Goal: Task Accomplishment & Management: Use online tool/utility

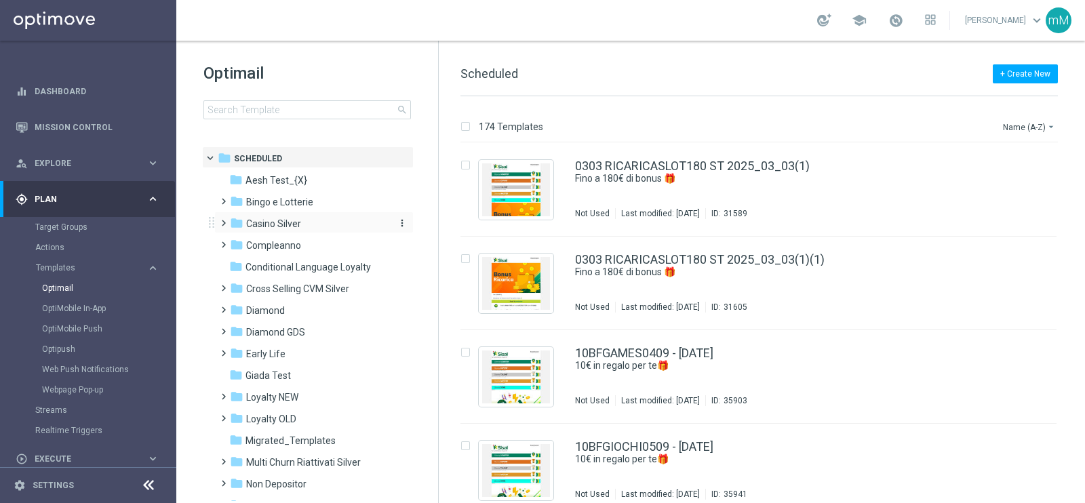
click at [295, 218] on span "Casino Silver" at bounding box center [273, 224] width 55 height 12
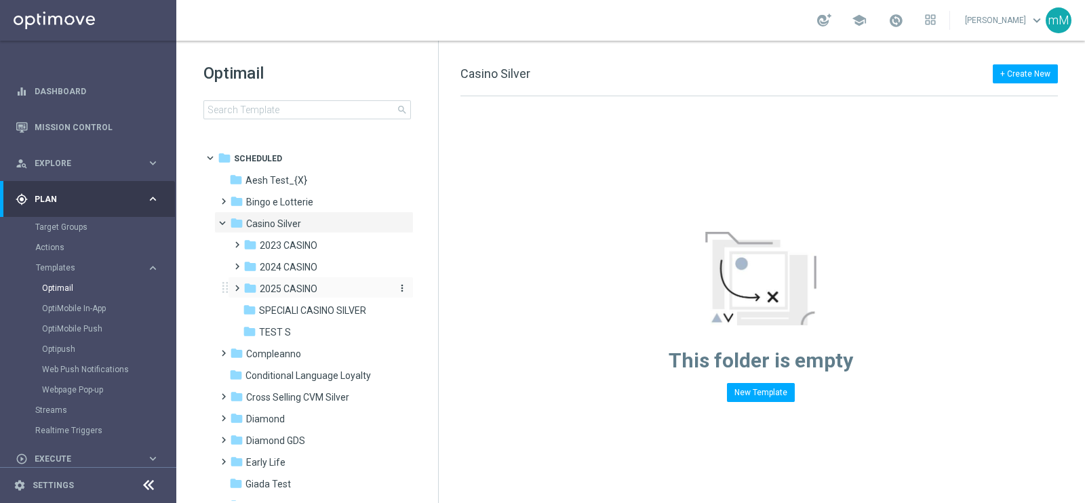
click at [289, 286] on span "2025 CASINO" at bounding box center [289, 289] width 58 height 12
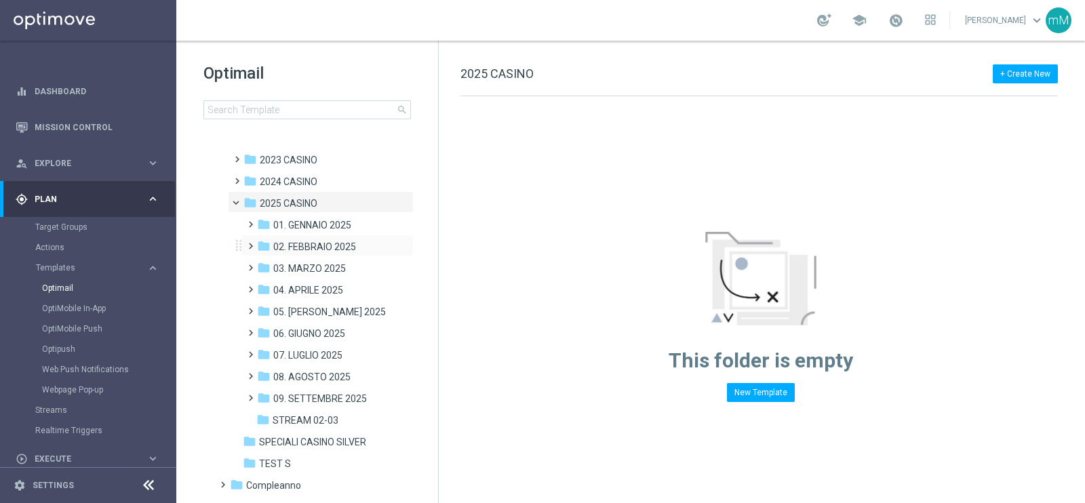
scroll to position [169, 0]
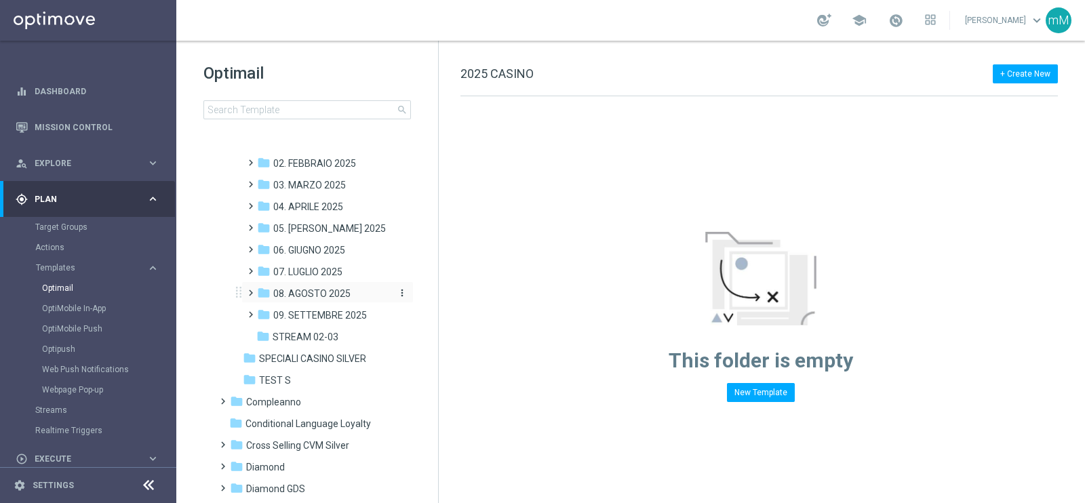
click at [322, 288] on span "08. AGOSTO 2025" at bounding box center [311, 294] width 77 height 12
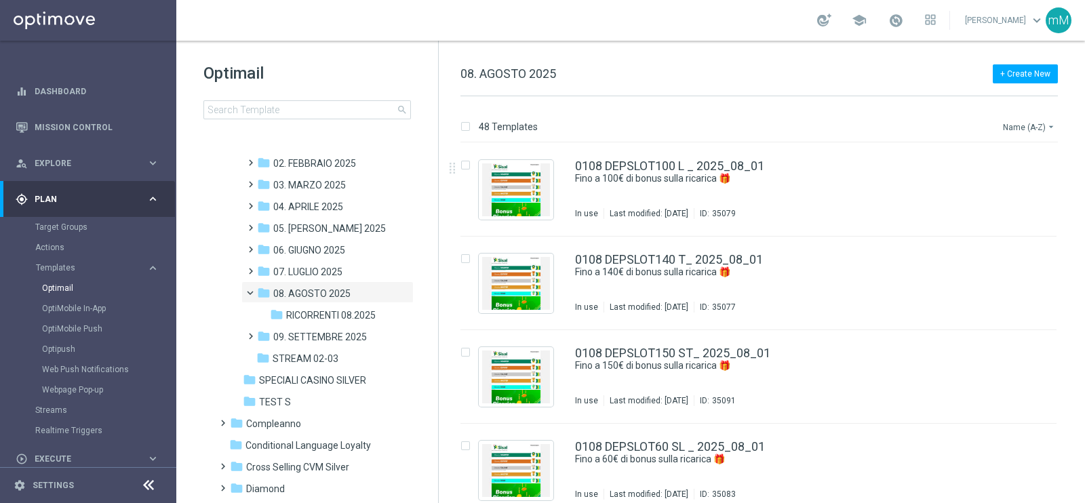
click at [1034, 119] on button "Name (A-Z) arrow_drop_down" at bounding box center [1030, 127] width 56 height 16
click at [1017, 183] on span "Date Modified (Newest)" at bounding box center [1006, 186] width 91 height 9
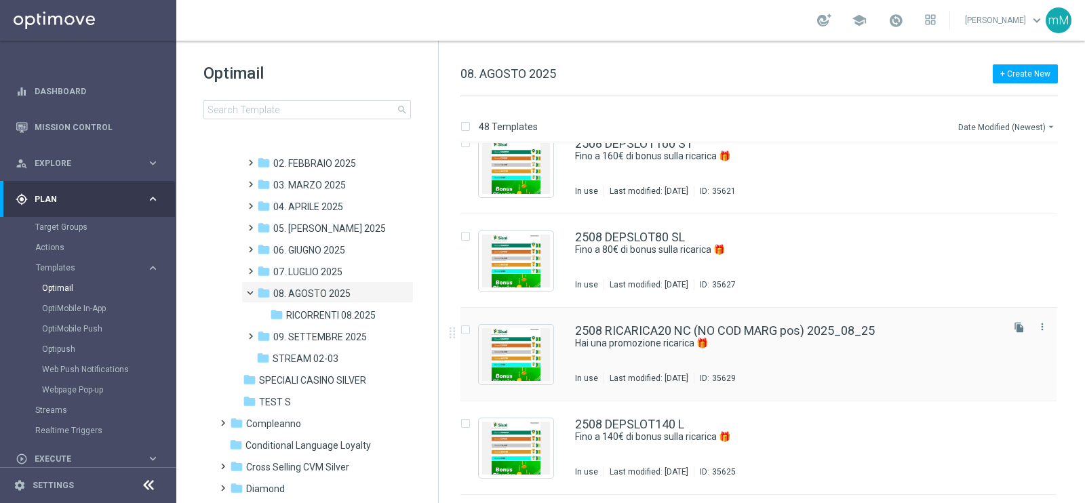
scroll to position [593, 0]
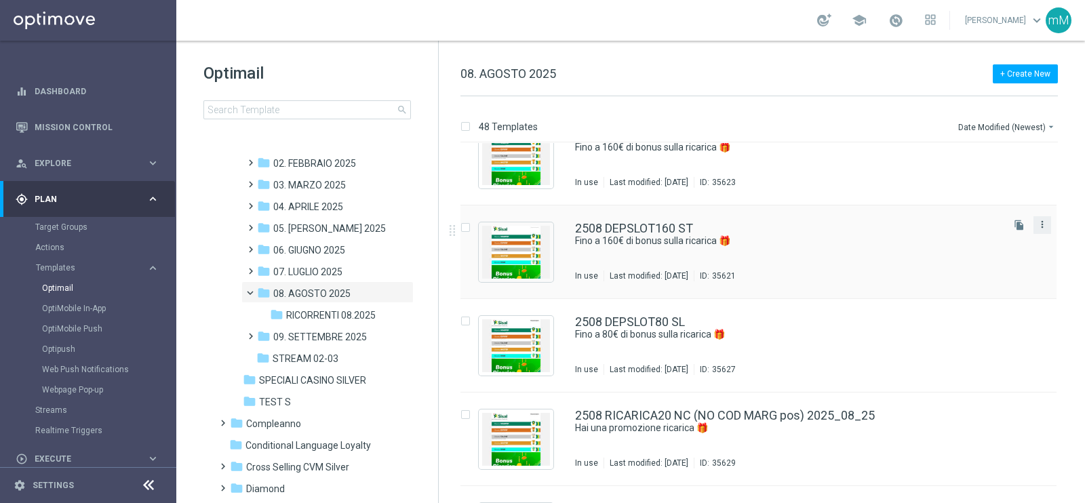
click at [1040, 219] on icon "more_vert" at bounding box center [1042, 224] width 11 height 11
click at [1019, 257] on div "Copy To" at bounding box center [987, 256] width 82 height 9
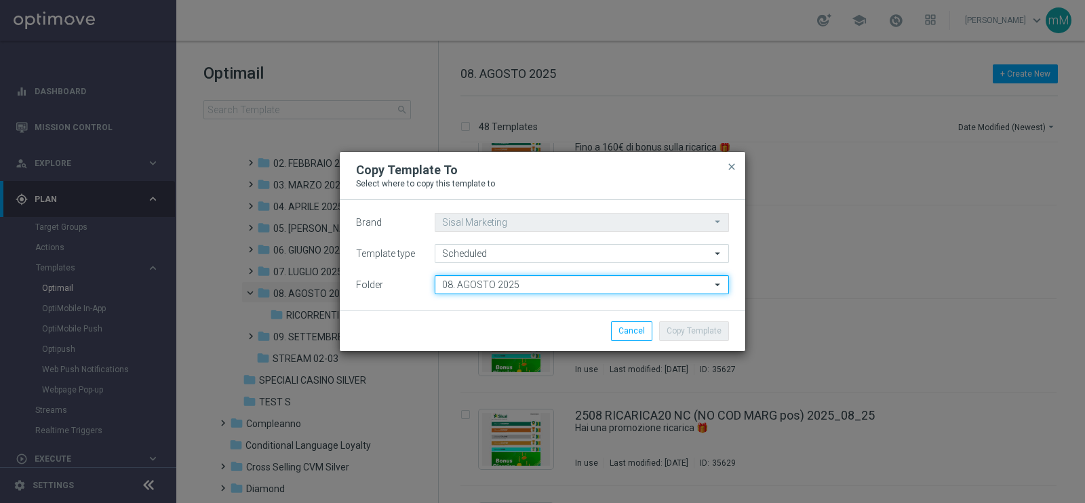
click at [485, 286] on input "08. AGOSTO 2025" at bounding box center [582, 284] width 294 height 19
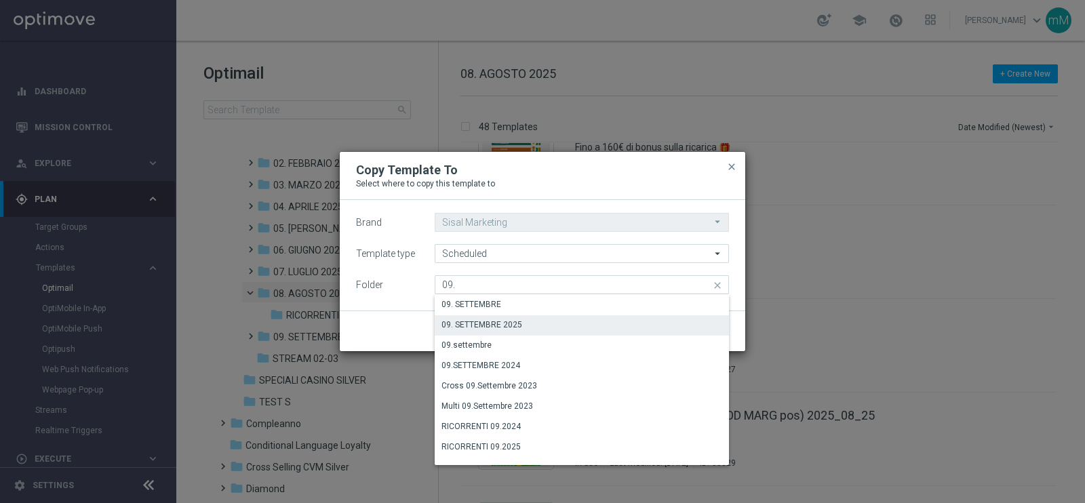
click at [488, 326] on div "09. SETTEMBRE 2025" at bounding box center [482, 325] width 81 height 12
type input "09. SETTEMBRE 2025"
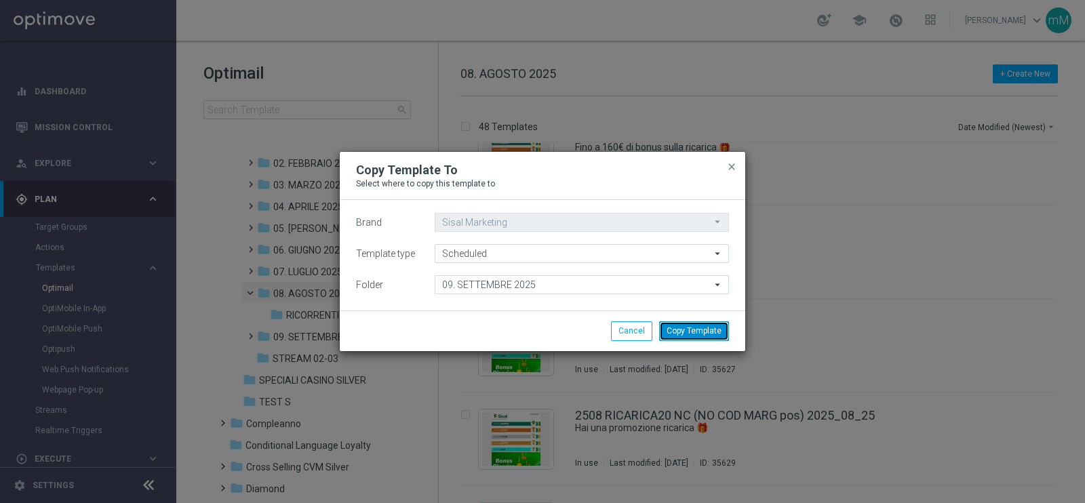
click at [693, 330] on button "Copy Template" at bounding box center [694, 331] width 70 height 19
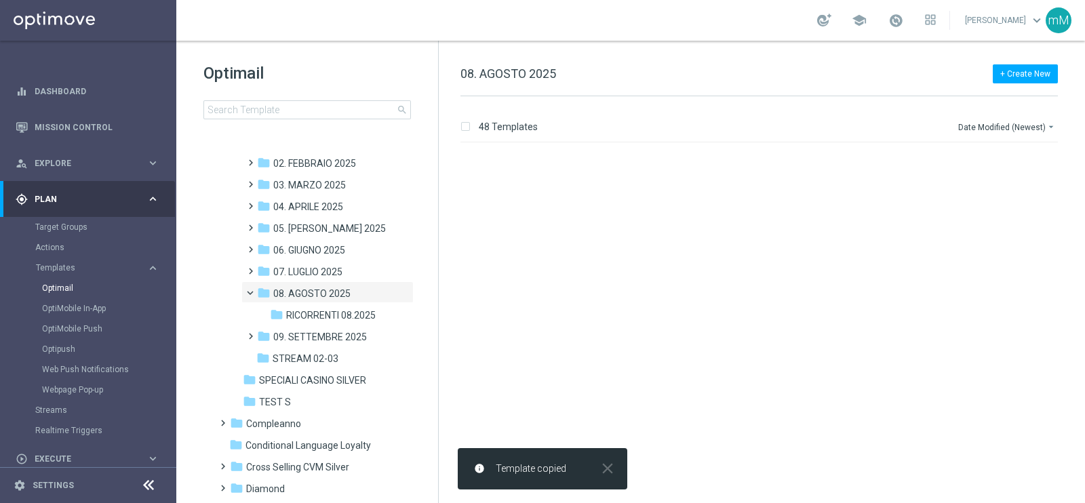
scroll to position [0, 0]
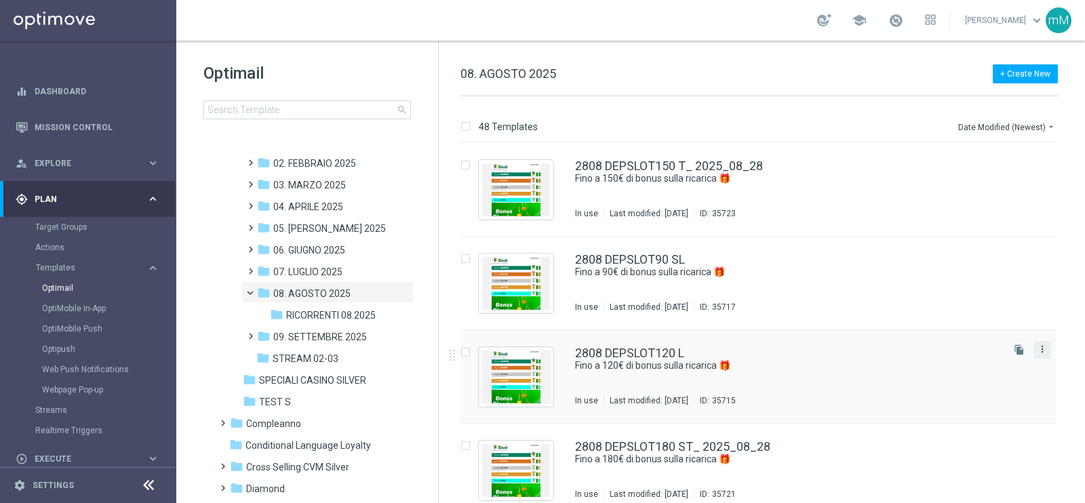
click at [1043, 350] on icon "more_vert" at bounding box center [1042, 349] width 11 height 11
click at [999, 381] on div "Copy To" at bounding box center [987, 382] width 82 height 9
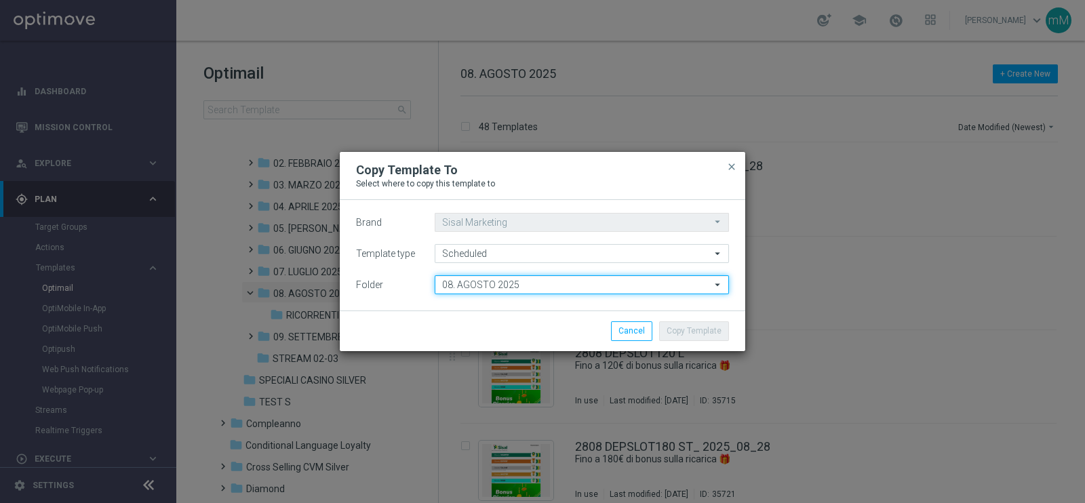
click at [512, 285] on input "08. AGOSTO 2025" at bounding box center [582, 284] width 294 height 19
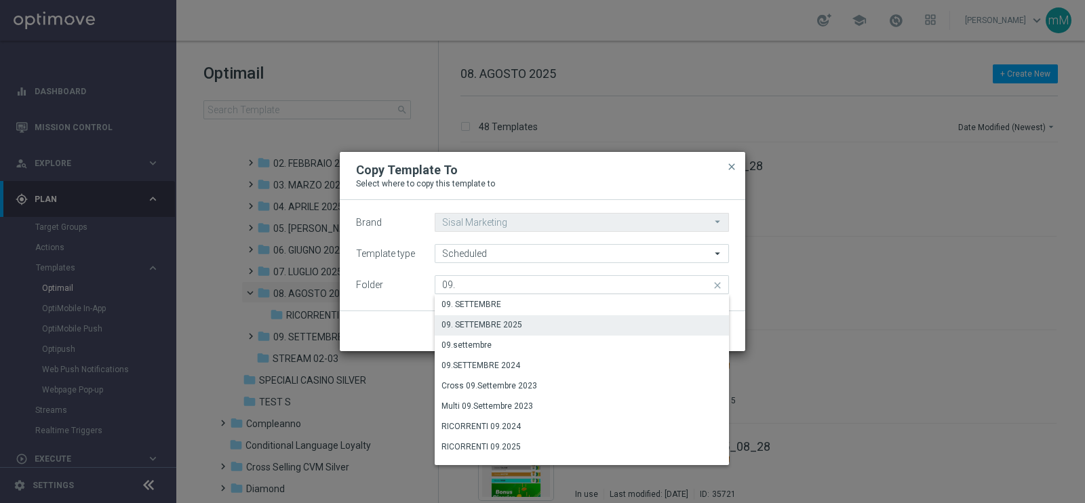
click at [505, 318] on div "09. SETTEMBRE 2025" at bounding box center [582, 324] width 294 height 19
type input "09. SETTEMBRE 2025"
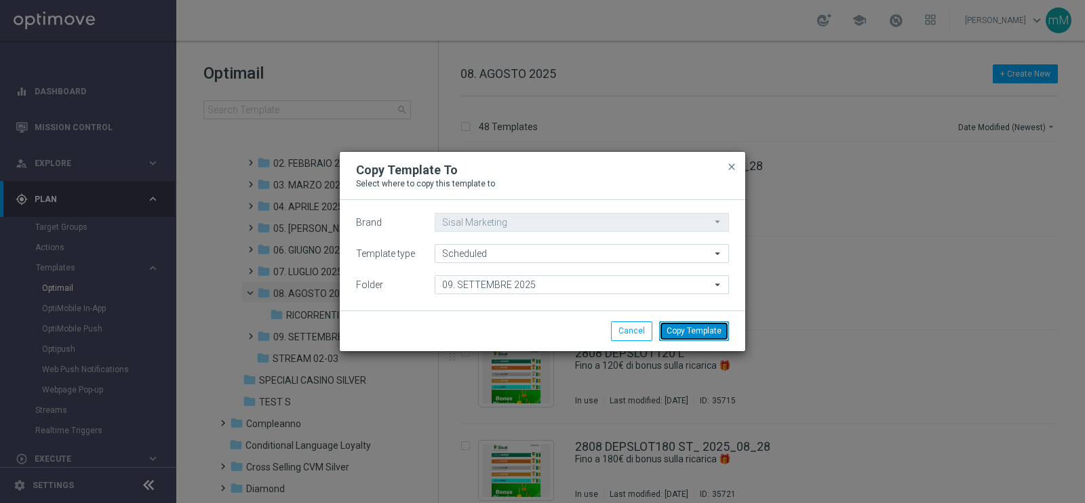
click at [690, 330] on button "Copy Template" at bounding box center [694, 331] width 70 height 19
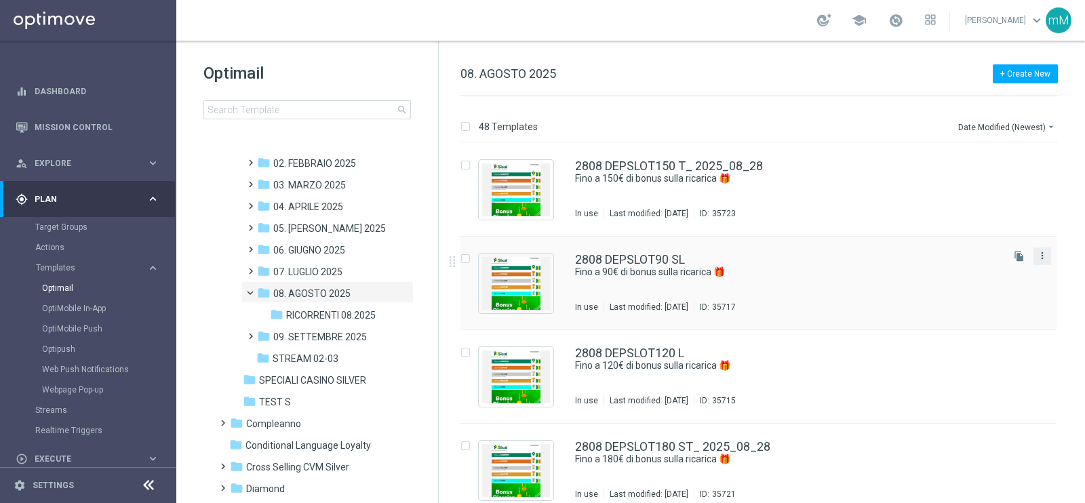
click at [1037, 256] on icon "more_vert" at bounding box center [1042, 255] width 11 height 11
click at [994, 293] on div "Copy To" at bounding box center [987, 288] width 82 height 9
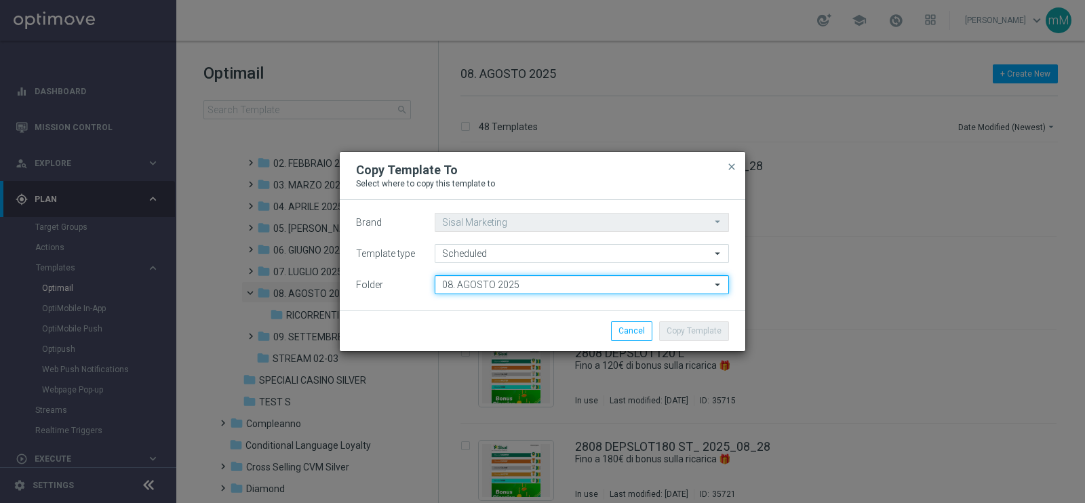
click at [619, 291] on input "08. AGOSTO 2025" at bounding box center [582, 284] width 294 height 19
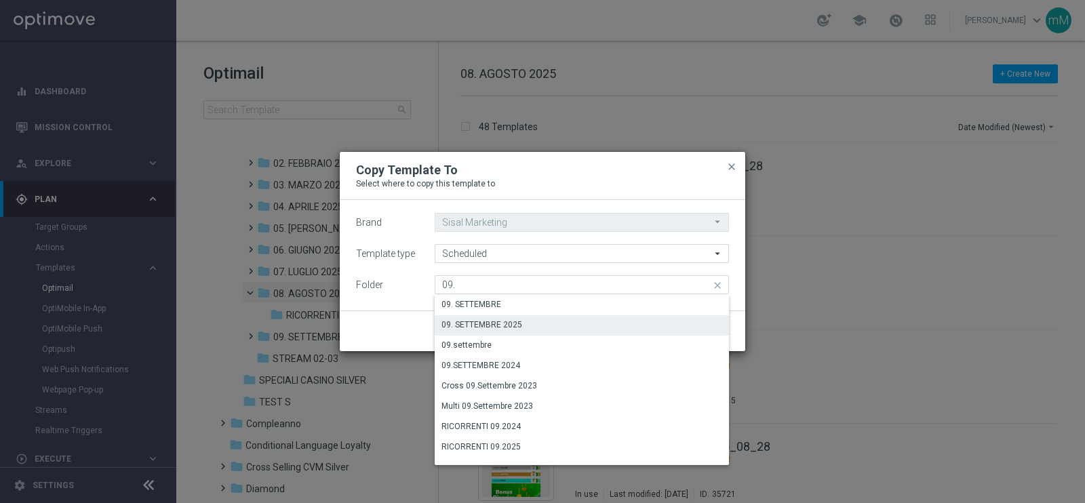
click at [581, 322] on div "09. SETTEMBRE 2025" at bounding box center [582, 324] width 294 height 19
type input "09. SETTEMBRE 2025"
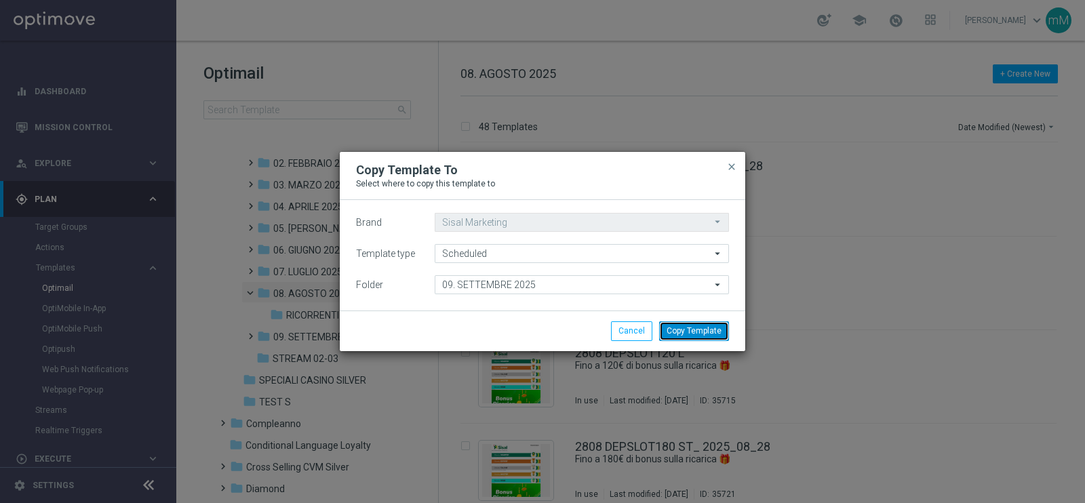
click at [675, 330] on button "Copy Template" at bounding box center [694, 331] width 70 height 19
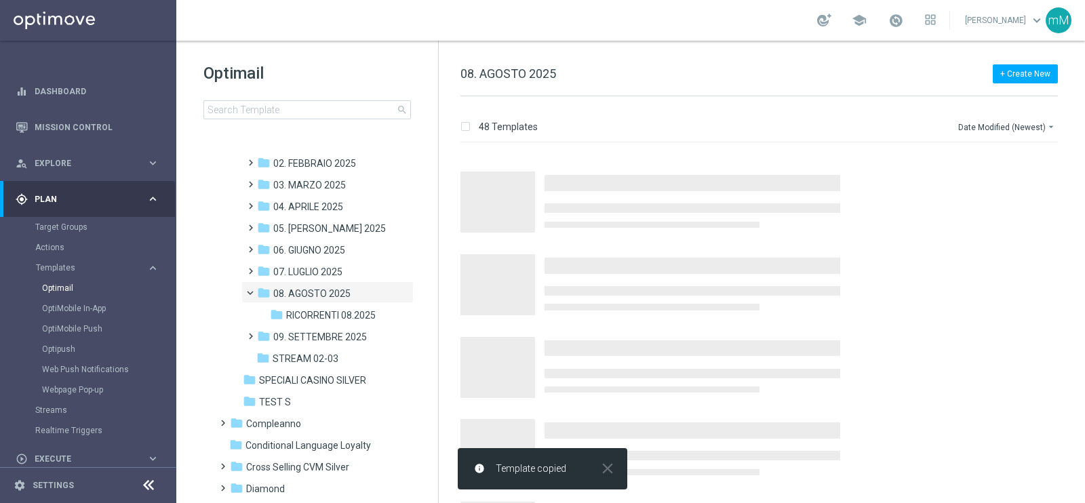
click at [311, 332] on span "09. SETTEMBRE 2025" at bounding box center [320, 337] width 94 height 12
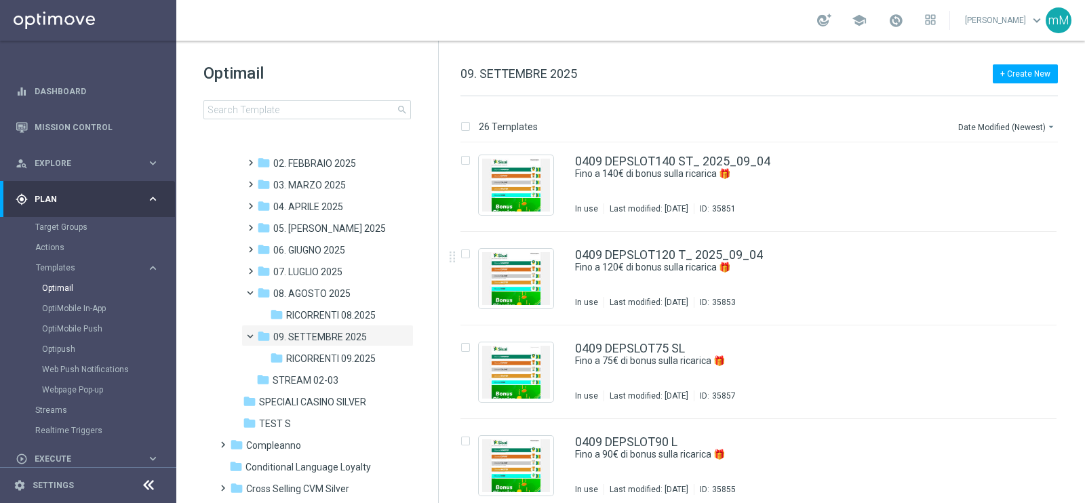
scroll to position [839, 0]
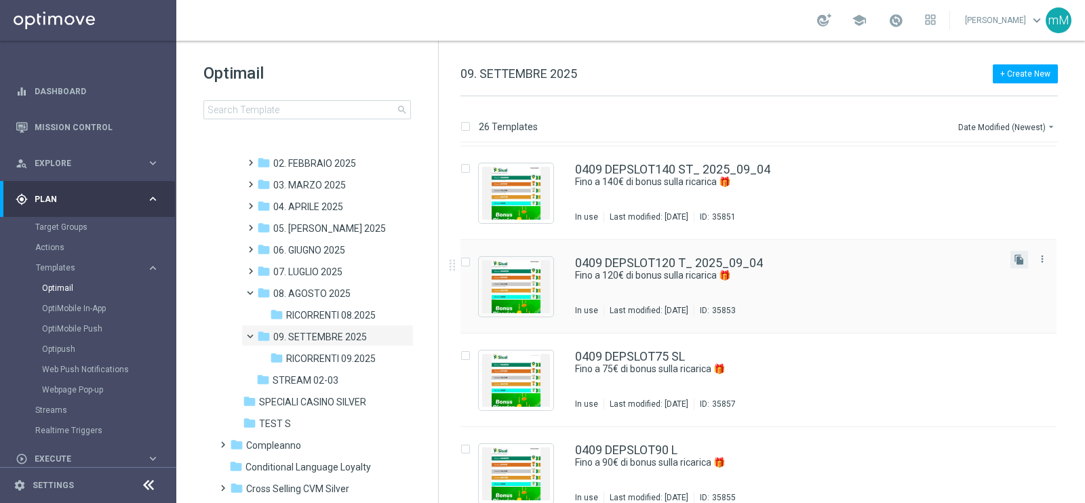
click at [1022, 263] on icon "file_copy" at bounding box center [1019, 259] width 11 height 11
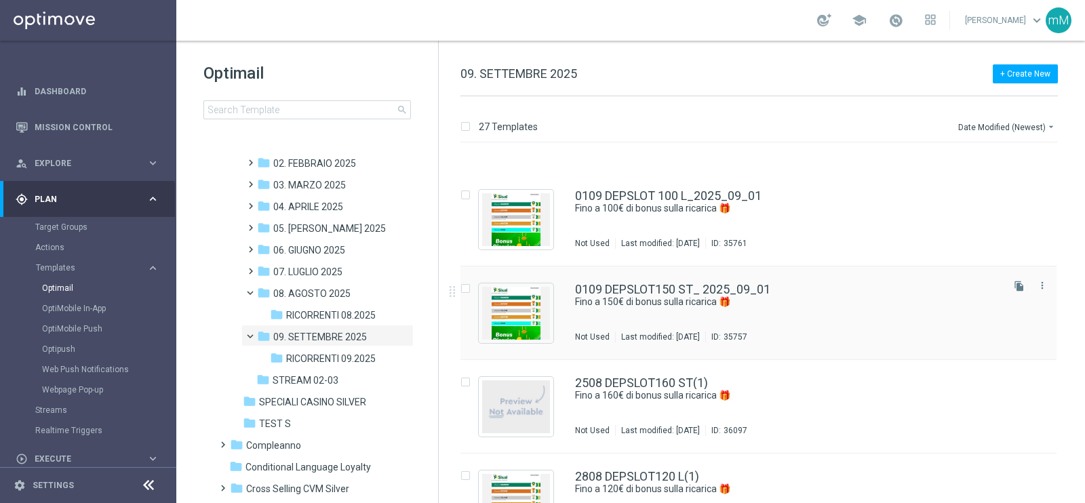
scroll to position [2167, 0]
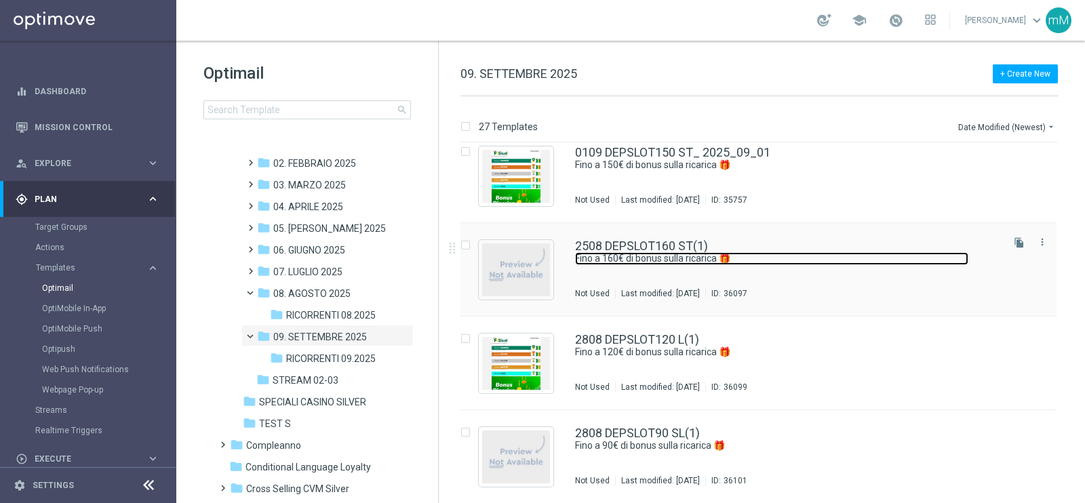
click at [712, 253] on link "Fino a 160€ di bonus sulla ricarica 🎁" at bounding box center [771, 258] width 393 height 13
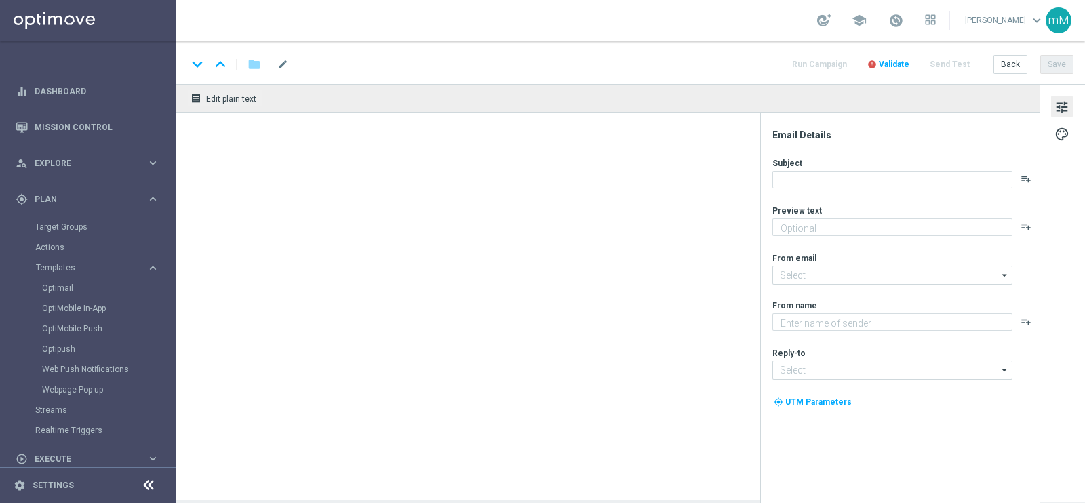
type input "2508 DEPSLOT160 ST(1)"
type textarea "Scopri la promozione che ti abbiamo riservato"
type textarea "Sisal"
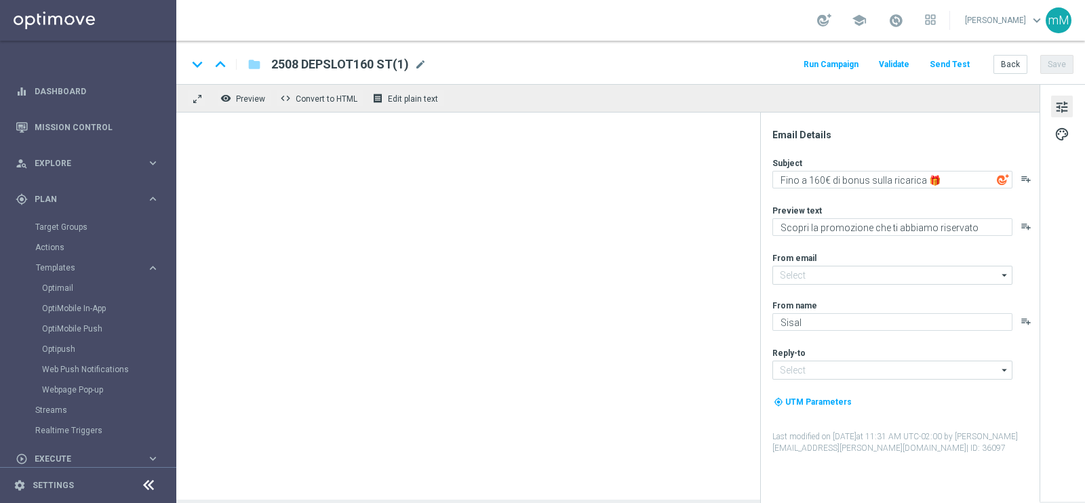
type input "[EMAIL_ADDRESS][DOMAIN_NAME]"
click at [418, 66] on span "mode_edit" at bounding box center [420, 64] width 12 height 12
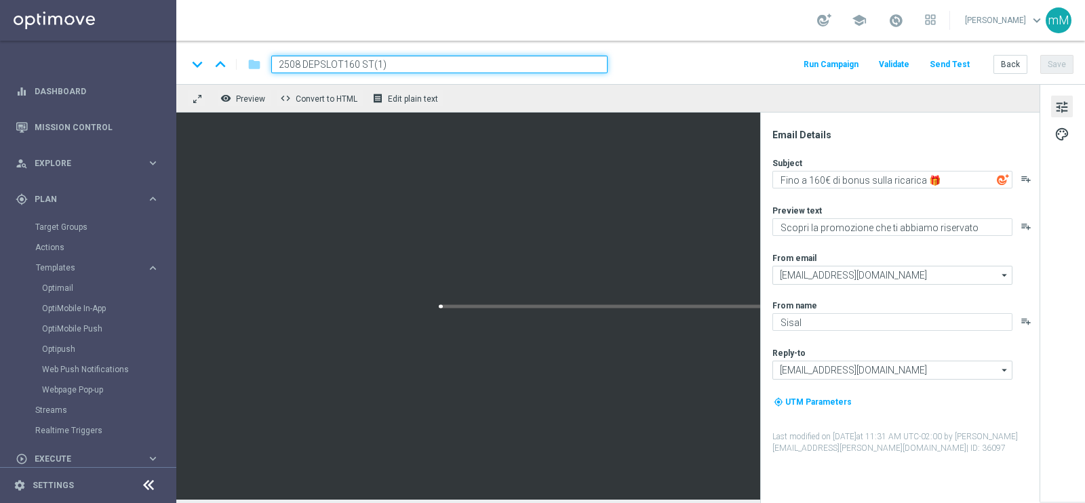
click at [414, 58] on input "2508 DEPSLOT160 ST(1)" at bounding box center [439, 65] width 336 height 18
type input "1109 DEPSLOT180 ST_2025_09_11"
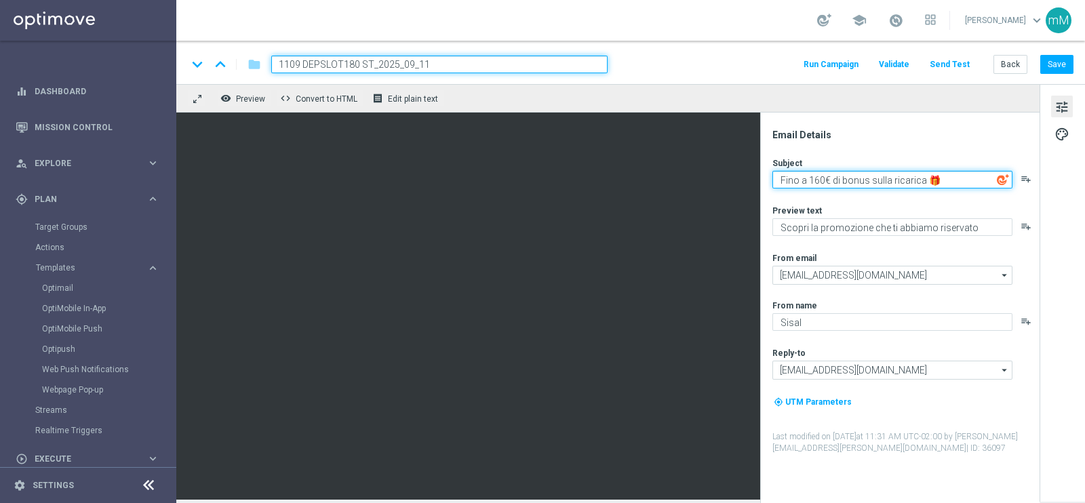
click at [816, 182] on textarea "Fino a 160€ di bonus sulla ricarica 🎁" at bounding box center [893, 180] width 240 height 18
type textarea "Fino a 180€ di bonus sulla ricarica 🎁"
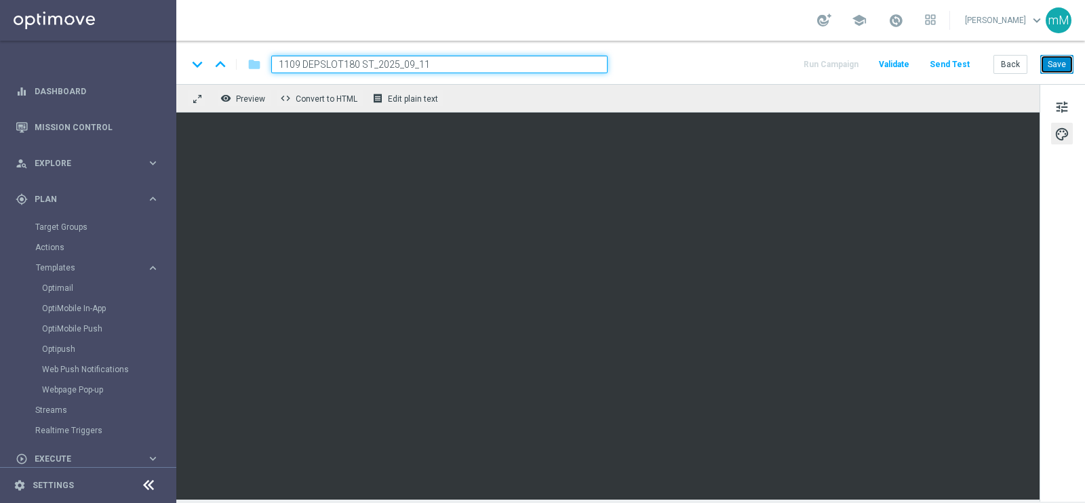
click at [1058, 60] on button "Save" at bounding box center [1057, 64] width 33 height 19
click at [1007, 65] on button "Back" at bounding box center [1011, 64] width 34 height 19
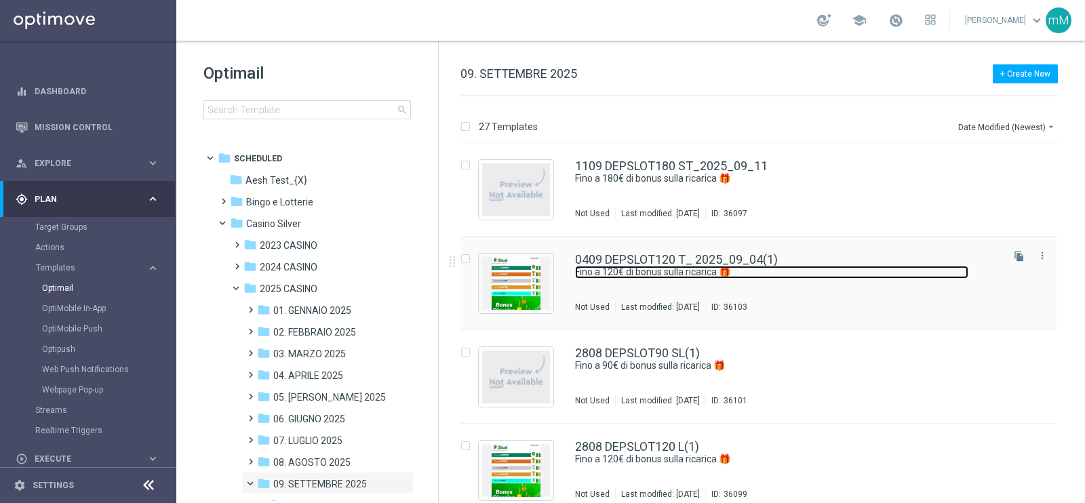
click at [687, 275] on link "Fino a 120€ di bonus sulla ricarica 🎁​" at bounding box center [771, 272] width 393 height 13
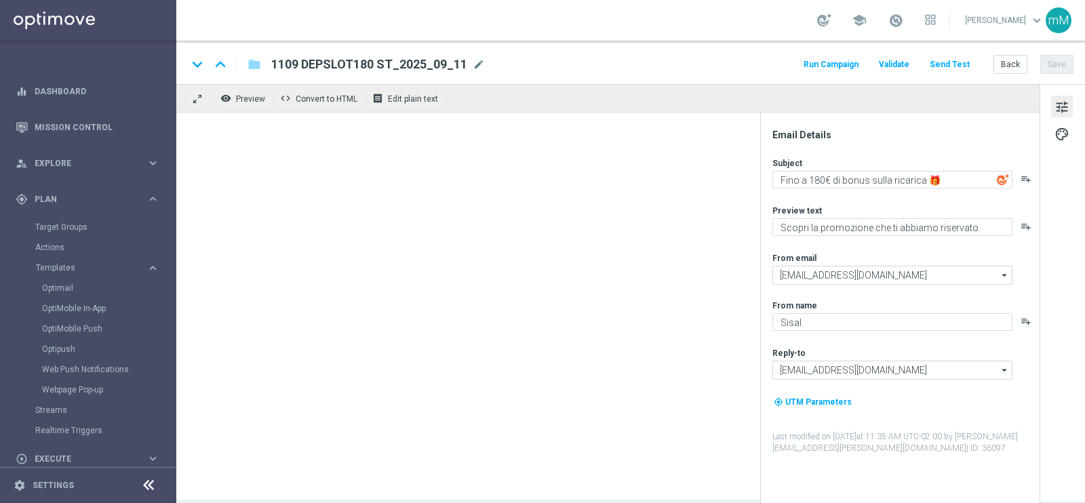
type input "0409 DEPSLOT120 T_ 2025_09_04(1)"
type textarea "Fino a 120€ di bonus sulla ricarica 🎁​"
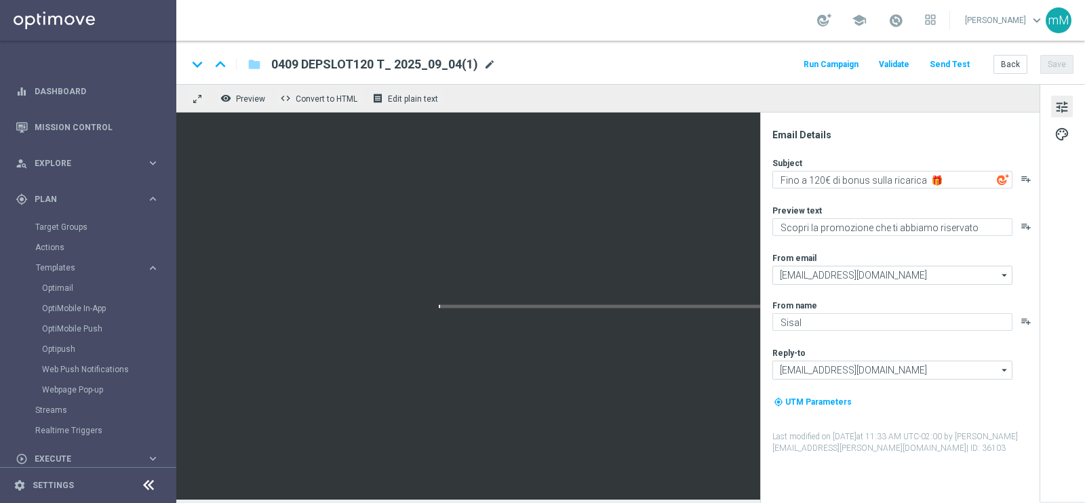
click at [488, 64] on span "mode_edit" at bounding box center [490, 64] width 12 height 12
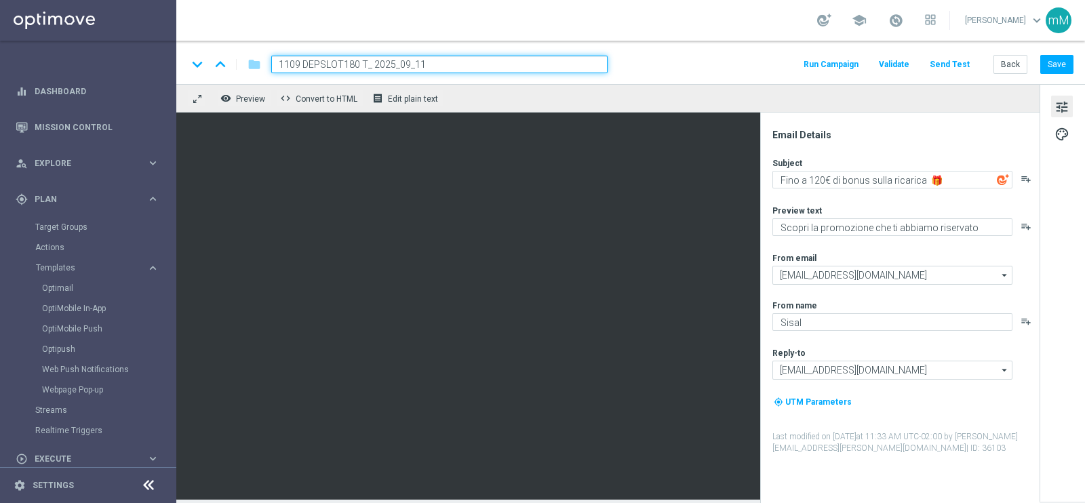
type input "1109 DEPSLOT180 T_ 2025_09_11"
click at [818, 182] on textarea "Fino a 120€ di bonus sulla ricarica 🎁​" at bounding box center [893, 180] width 240 height 18
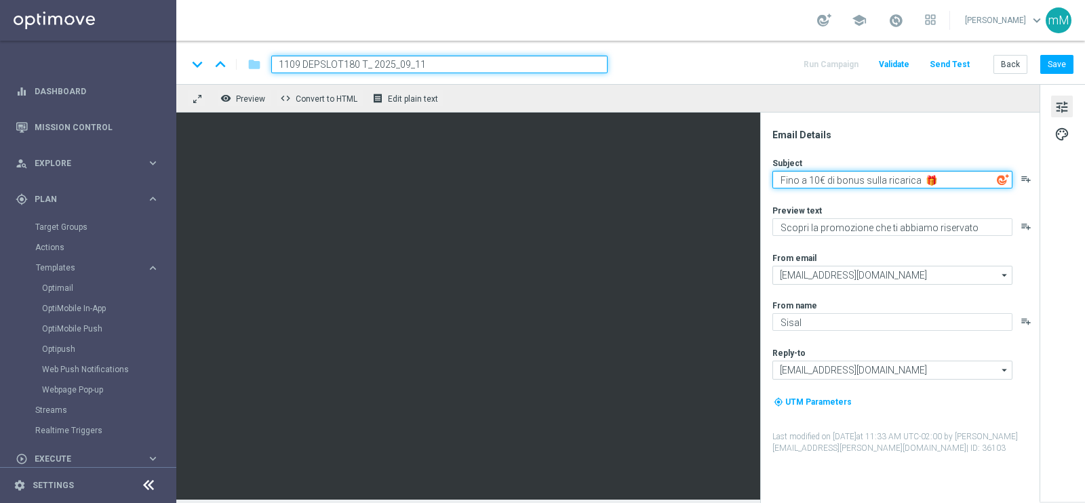
type textarea "Fino a 180€ di bonus sulla ricarica 🎁​"
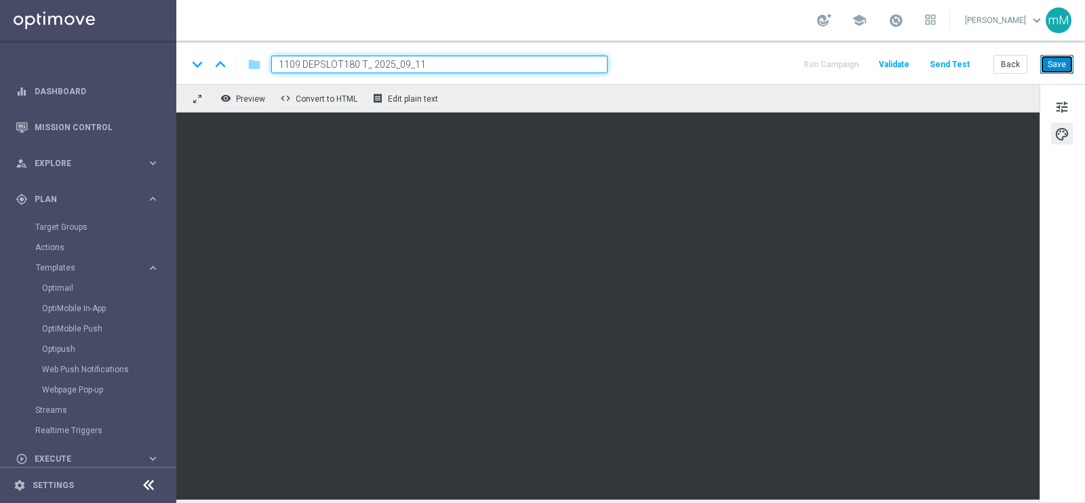
click at [1059, 66] on button "Save" at bounding box center [1057, 64] width 33 height 19
click at [1013, 64] on button "Back" at bounding box center [1011, 64] width 34 height 19
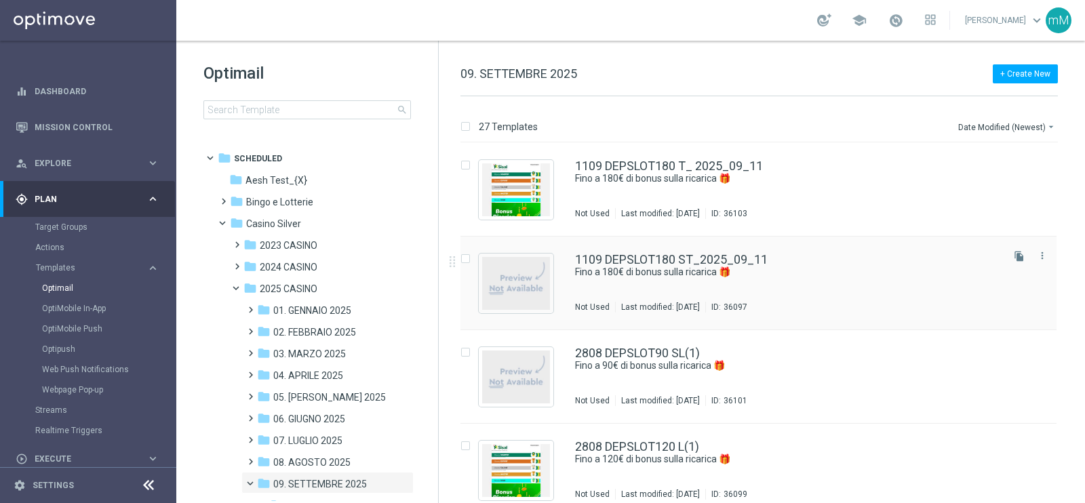
scroll to position [84, 0]
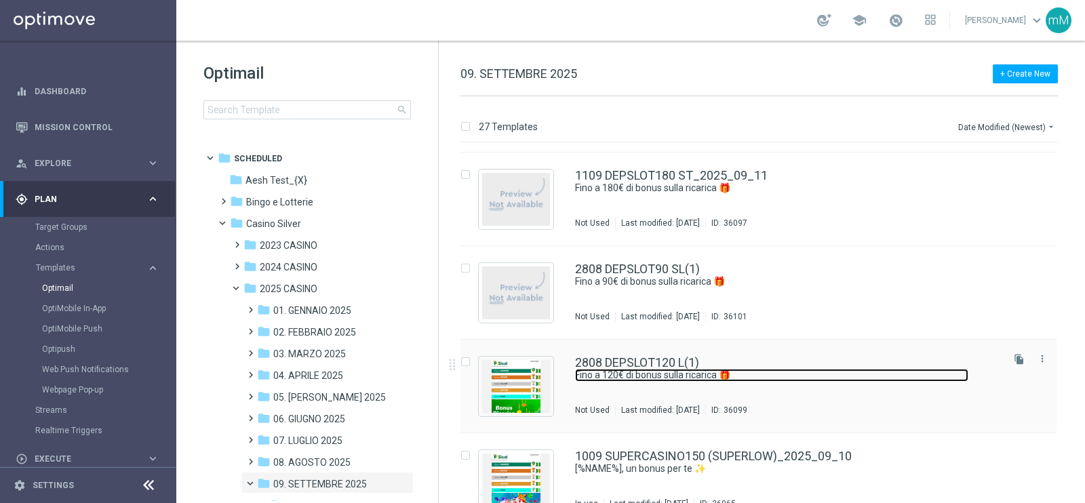
click at [678, 378] on link "Fino a 120€ di bonus sulla ricarica 🎁" at bounding box center [771, 375] width 393 height 13
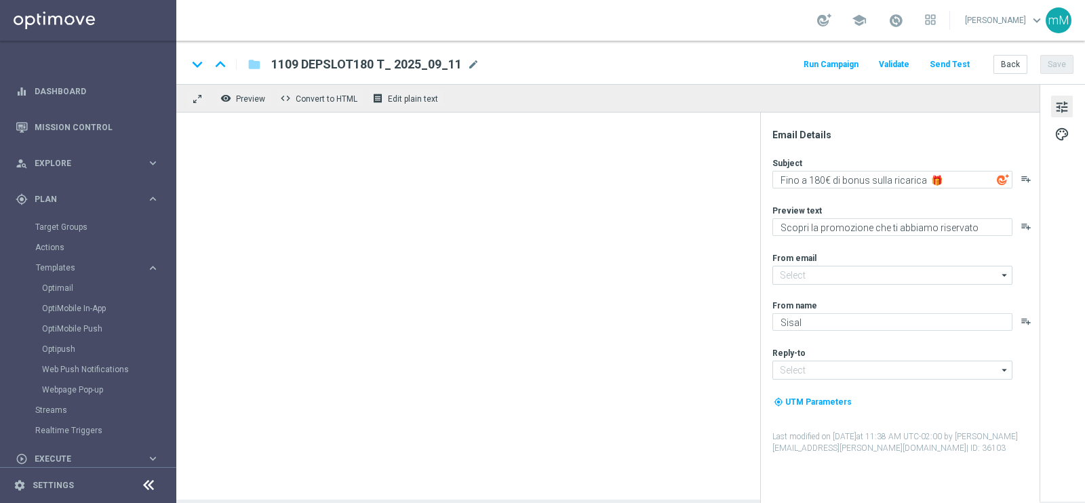
type input "[EMAIL_ADDRESS][DOMAIN_NAME]"
type textarea "Fino a 120€ di bonus sulla ricarica 🎁"
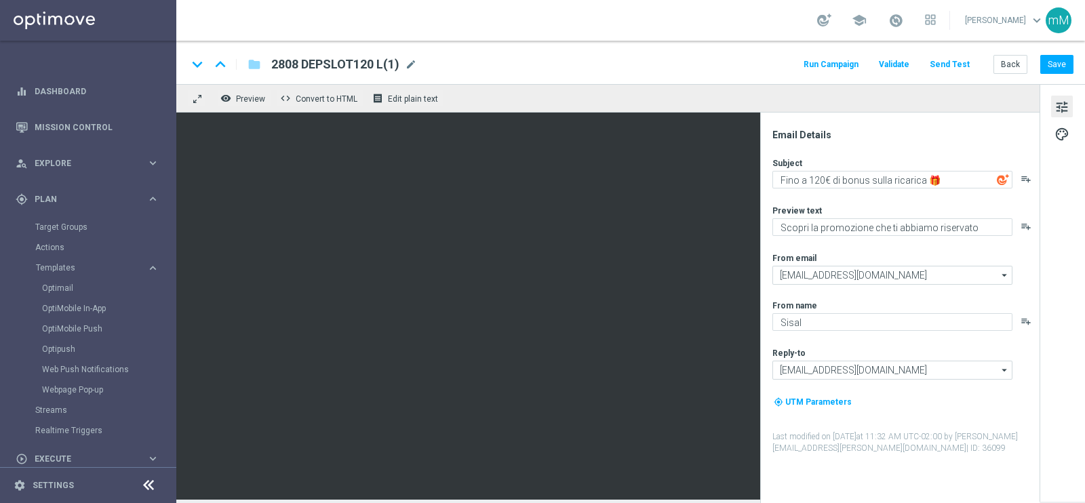
click at [414, 57] on div "2808 DEPSLOT120 L(1) mode_edit" at bounding box center [344, 65] width 146 height 18
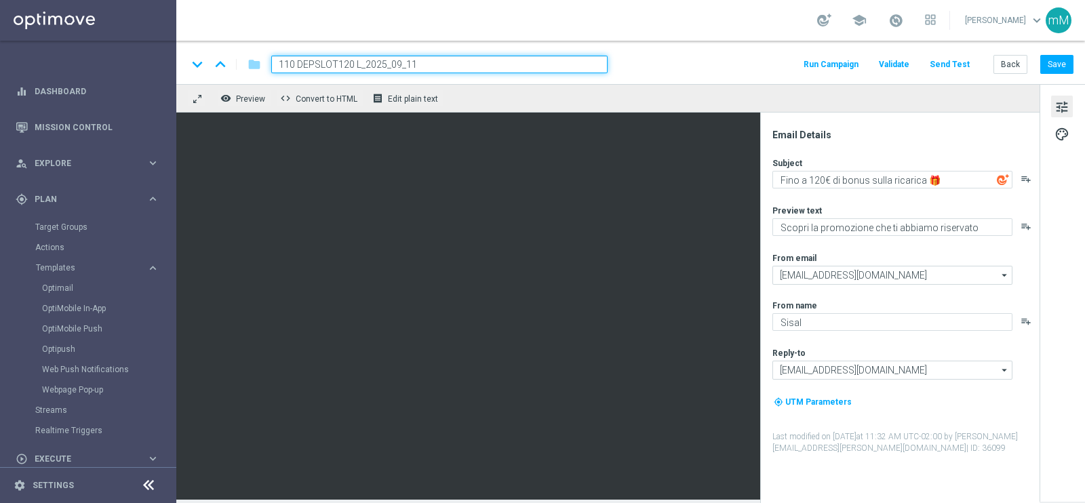
type input "1109 DEPSLOT120 L_2025_09_11"
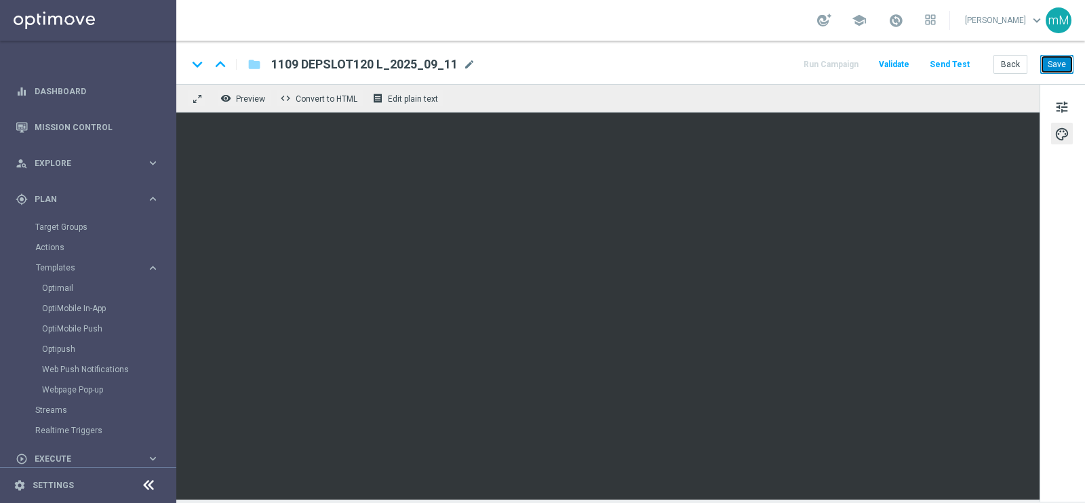
click at [1055, 60] on button "Save" at bounding box center [1057, 64] width 33 height 19
click at [1005, 67] on button "Back" at bounding box center [1011, 64] width 34 height 19
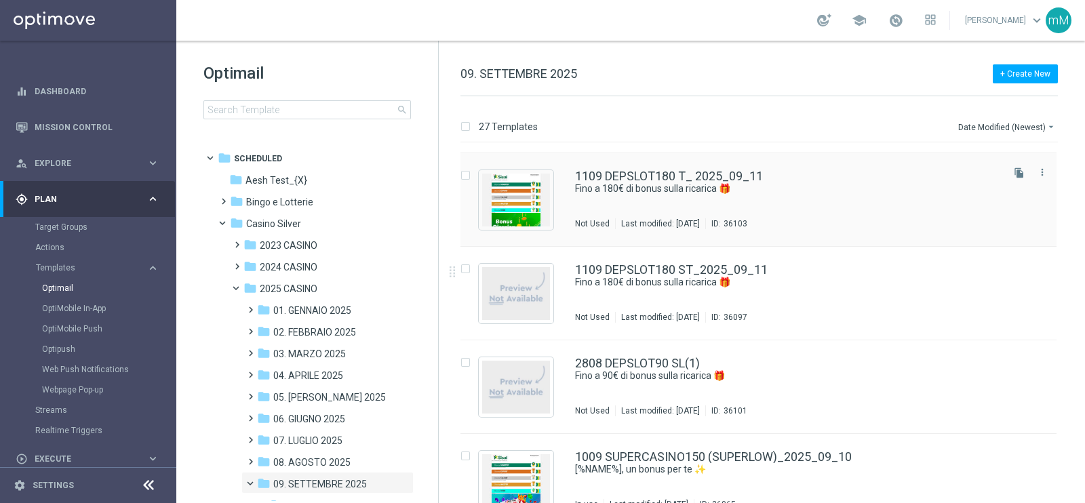
scroll to position [84, 0]
click at [676, 364] on link "2808 DEPSLOT90 SL(1)" at bounding box center [637, 363] width 125 height 12
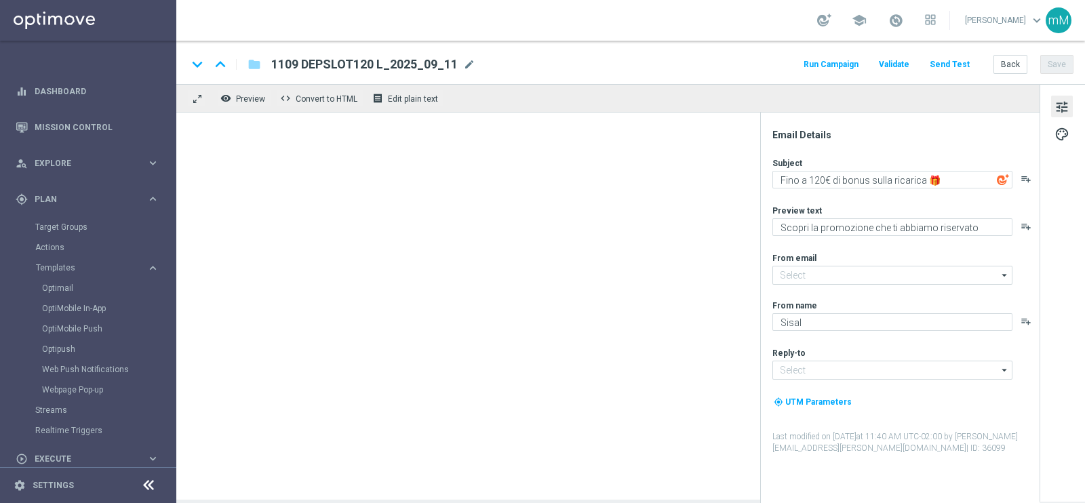
type textarea "Fino a 90€ di bonus sulla ricarica 🎁"
type input "[EMAIL_ADDRESS][DOMAIN_NAME]"
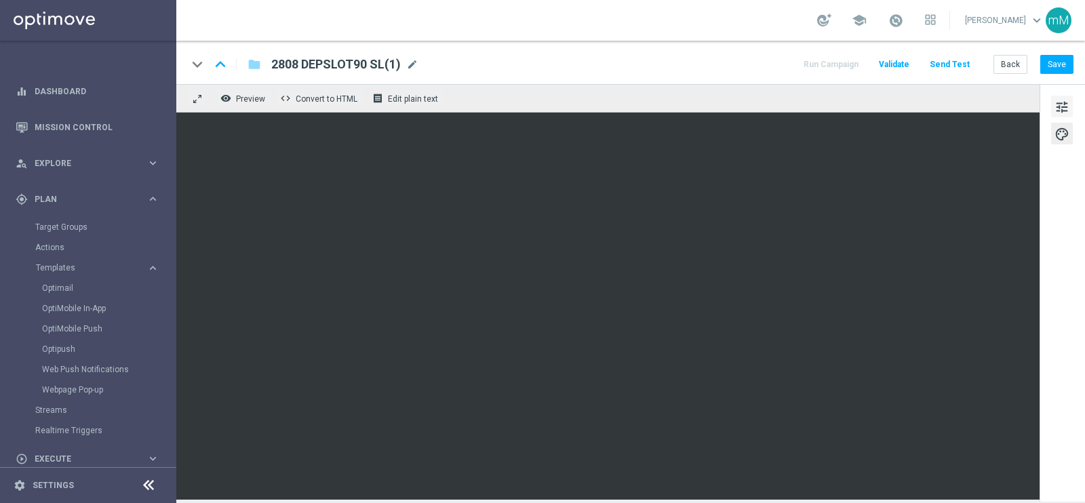
click at [1063, 112] on span "tune" at bounding box center [1062, 107] width 15 height 18
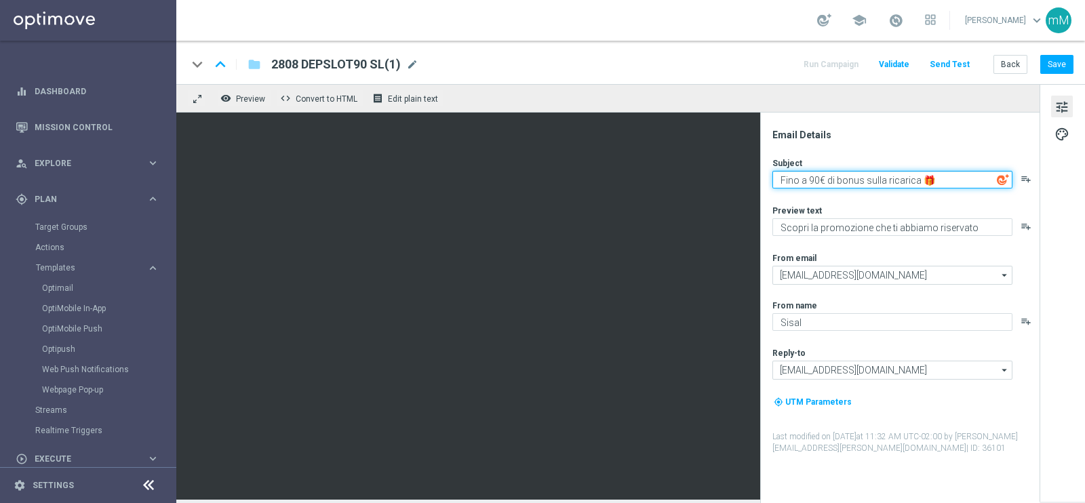
click at [809, 177] on textarea "Fino a 90€ di bonus sulla ricarica 🎁" at bounding box center [893, 180] width 240 height 18
paste textarea "18"
click at [818, 181] on textarea "Fino a 180€ di bonus sulla ricarica 🎁" at bounding box center [893, 180] width 240 height 18
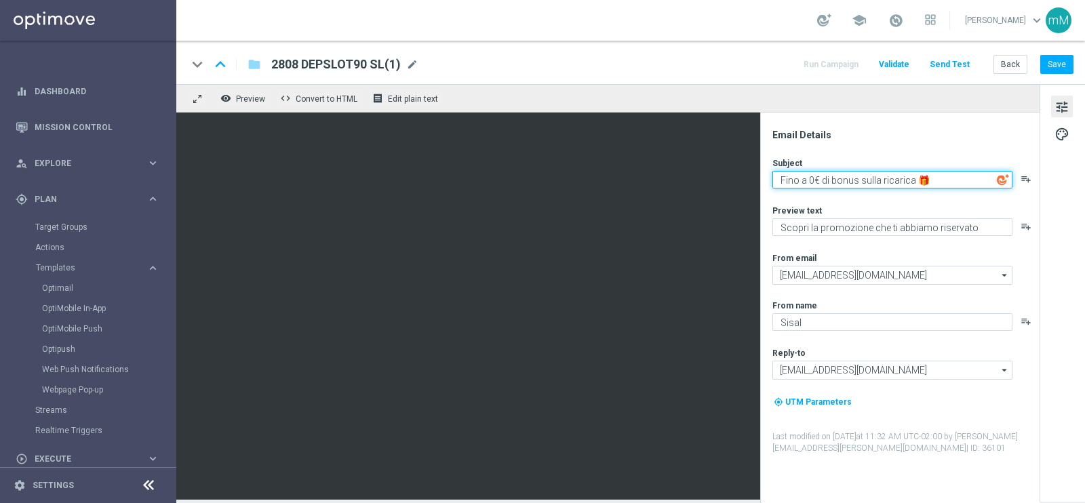
type textarea "Fino a 90€ di bonus sulla ricarica 🎁"
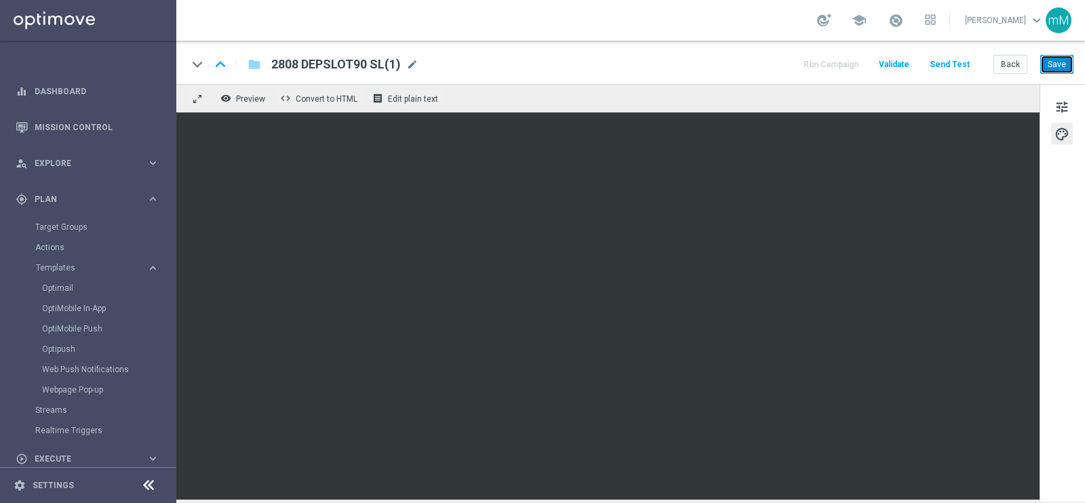
click at [1054, 61] on button "Save" at bounding box center [1057, 64] width 33 height 19
click at [419, 63] on div "keyboard_arrow_down keyboard_arrow_up folder 2808 DEPSLOT90 SL(1) 2808 DEPSLOT9…" at bounding box center [630, 65] width 887 height 18
click at [416, 62] on span "mode_edit" at bounding box center [412, 64] width 12 height 12
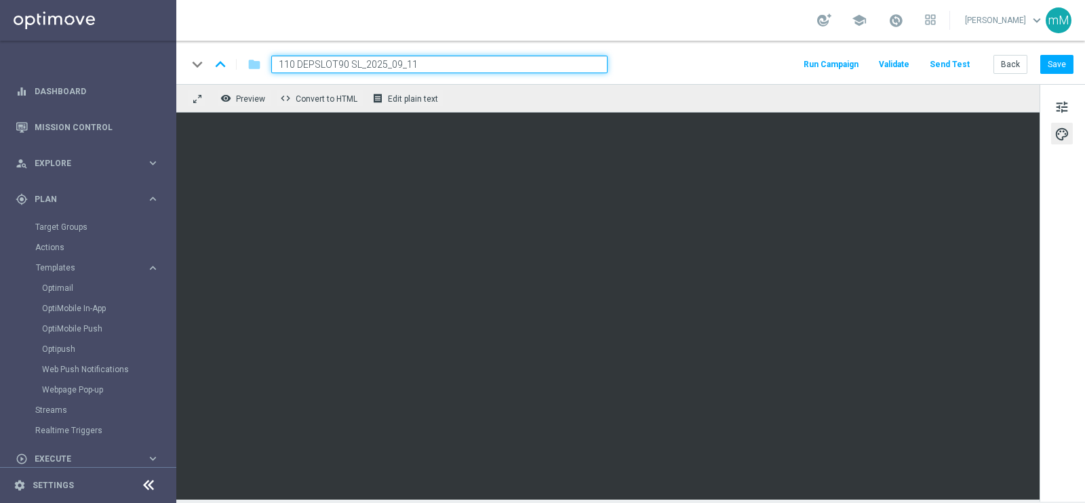
type input "1109 DEPSLOT90 SL_2025_09_11"
click at [1058, 64] on button "Save" at bounding box center [1057, 64] width 33 height 19
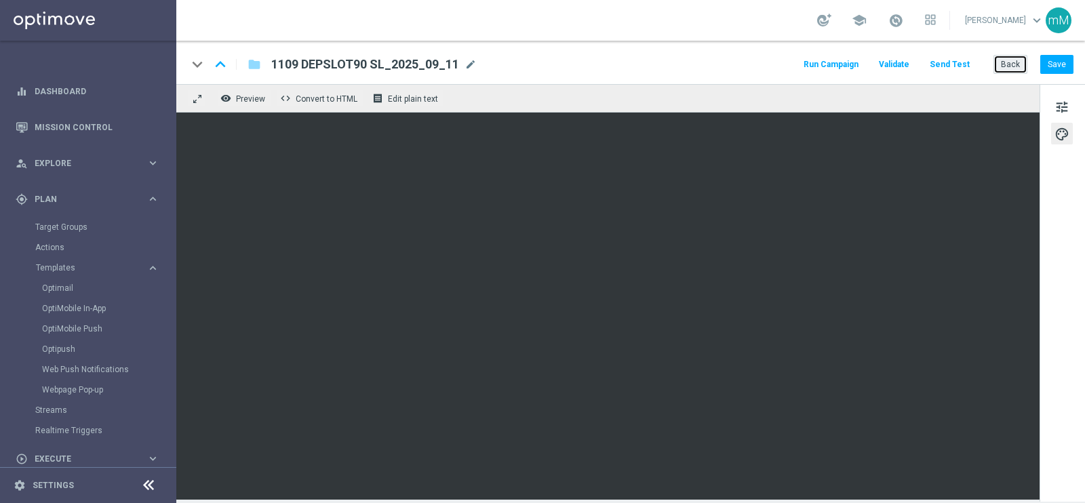
click at [1011, 62] on button "Back" at bounding box center [1011, 64] width 34 height 19
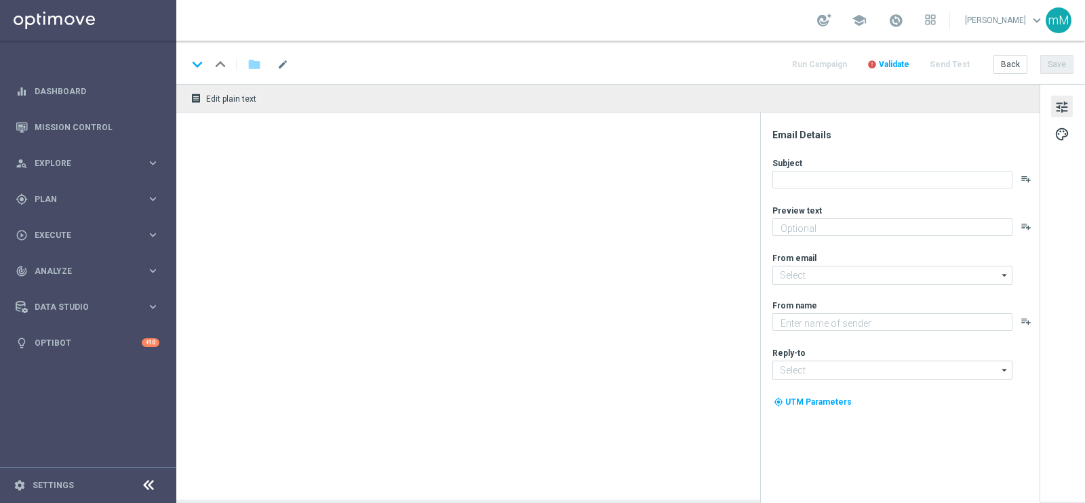
type textarea "Scopri la promozione che ti abbiamo riservato"
type input "[EMAIL_ADDRESS][DOMAIN_NAME]"
type textarea "Sisal"
type input "[EMAIL_ADDRESS][DOMAIN_NAME]"
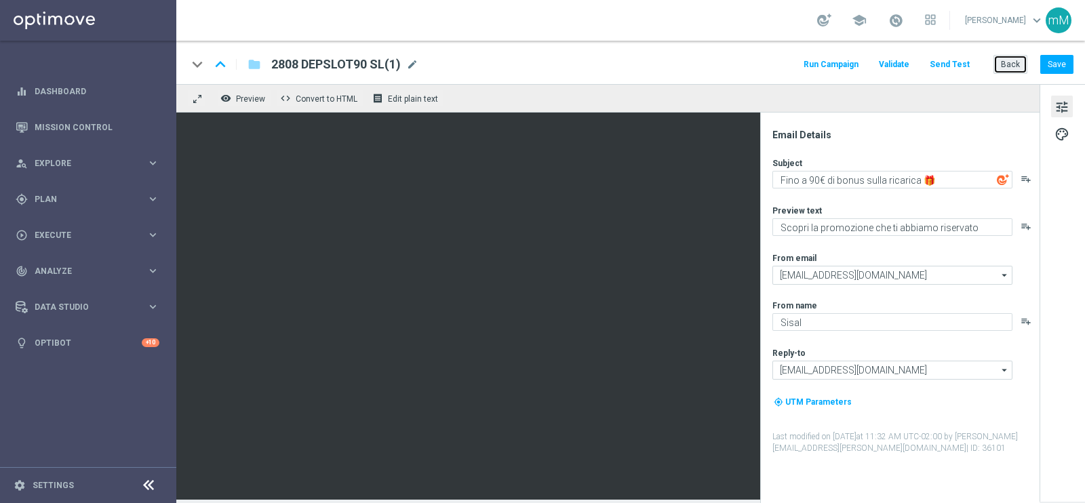
click at [1013, 66] on button "Back" at bounding box center [1011, 64] width 34 height 19
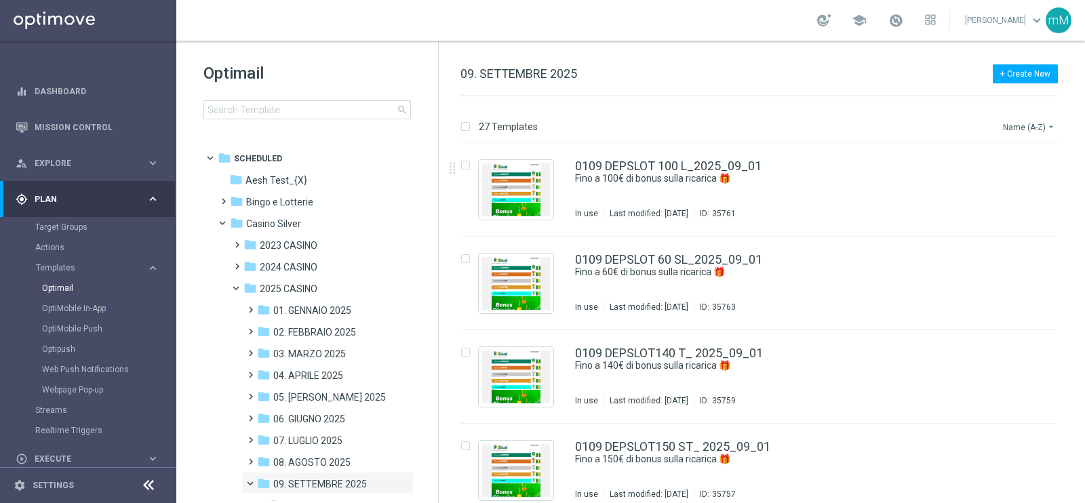
click at [1038, 120] on button "Name (A-Z) arrow_drop_down" at bounding box center [1030, 127] width 56 height 16
click at [1020, 189] on span "Date Modified (Newest)" at bounding box center [1006, 186] width 91 height 9
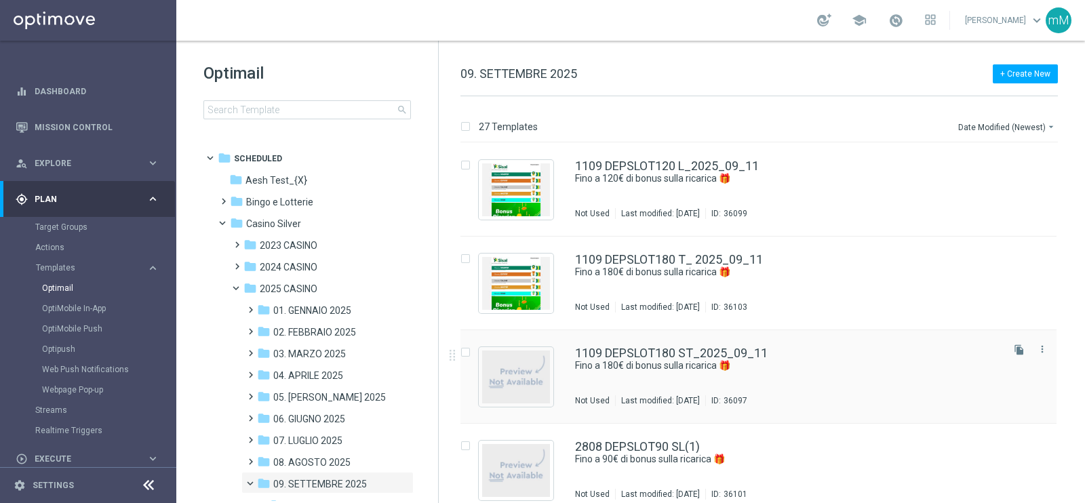
click at [721, 339] on div "1109 DEPSLOT180 ST_2025_09_11 Fino a 180€ di bonus sulla ricarica 🎁 Not Used La…" at bounding box center [759, 377] width 596 height 94
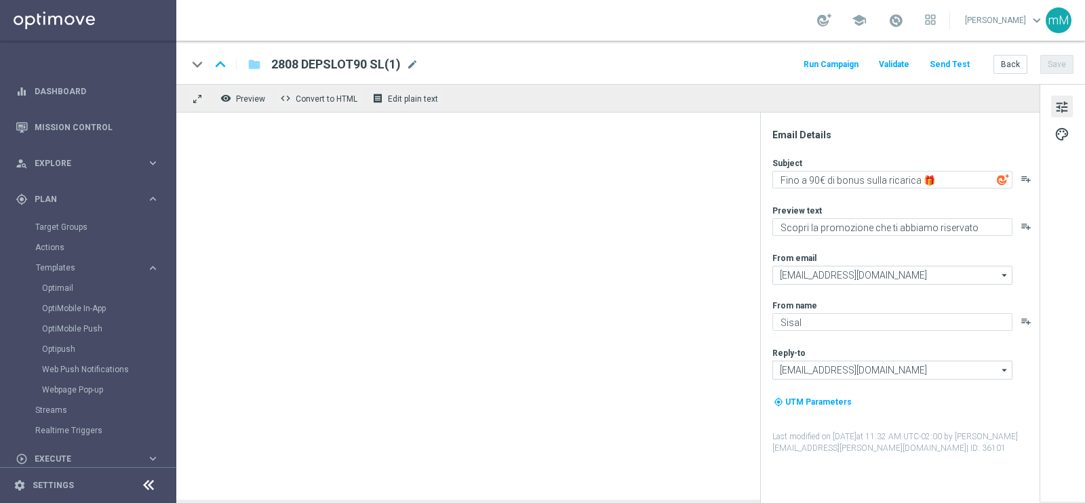
type textarea "Fino a 180€ di bonus sulla ricarica 🎁"
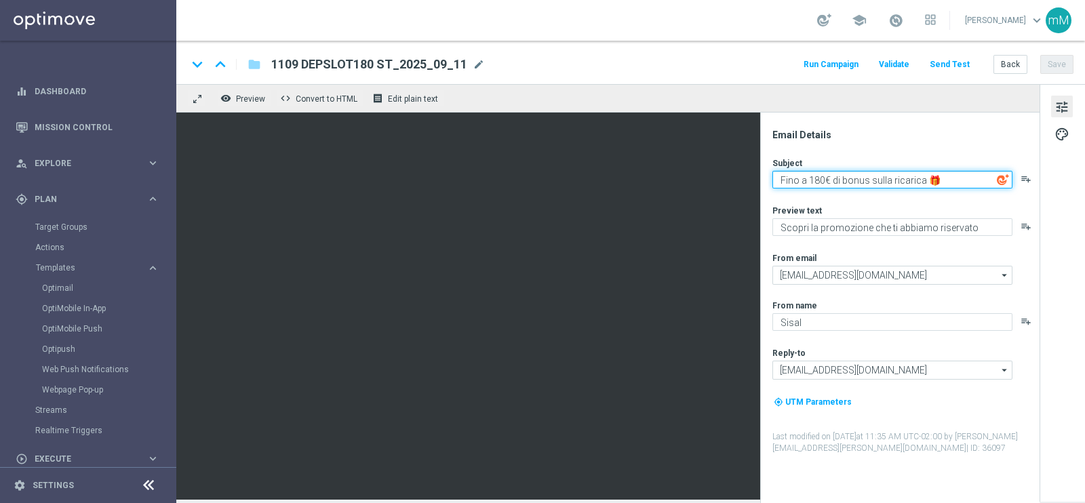
click at [889, 182] on textarea "Fino a 180€ di bonus sulla ricarica 🎁" at bounding box center [893, 180] width 240 height 18
